Goal: Information Seeking & Learning: Learn about a topic

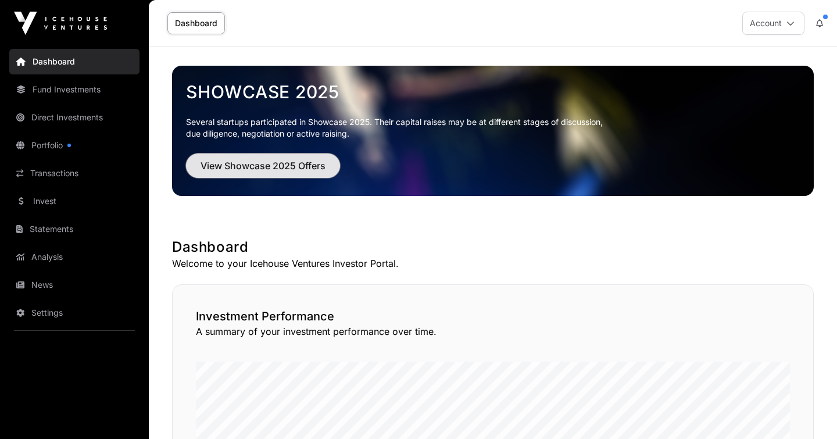
click at [276, 173] on button "View Showcase 2025 Offers" at bounding box center [263, 165] width 154 height 24
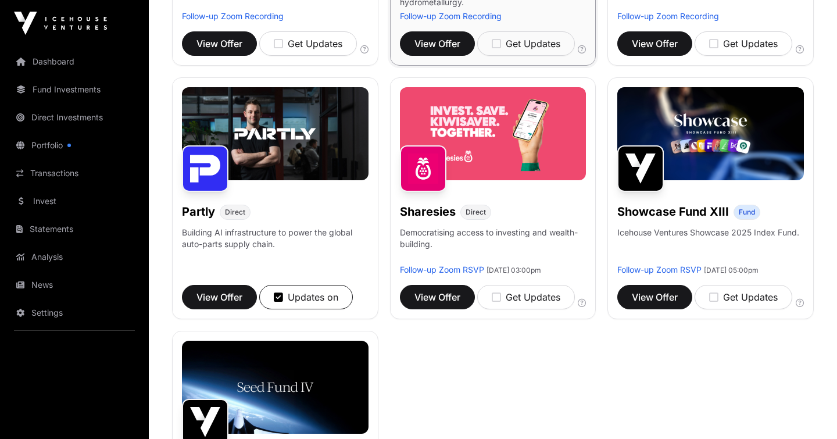
scroll to position [625, 0]
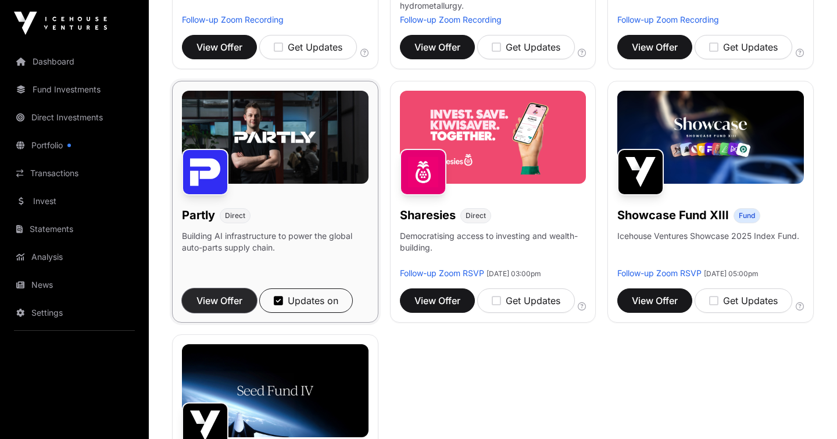
click at [219, 295] on span "View Offer" at bounding box center [219, 300] width 46 height 14
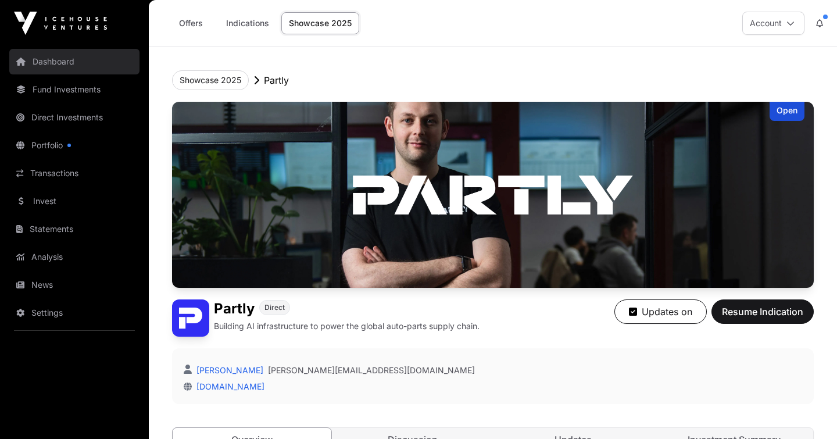
click at [53, 55] on link "Dashboard" at bounding box center [74, 62] width 130 height 26
